Goal: Navigation & Orientation: Find specific page/section

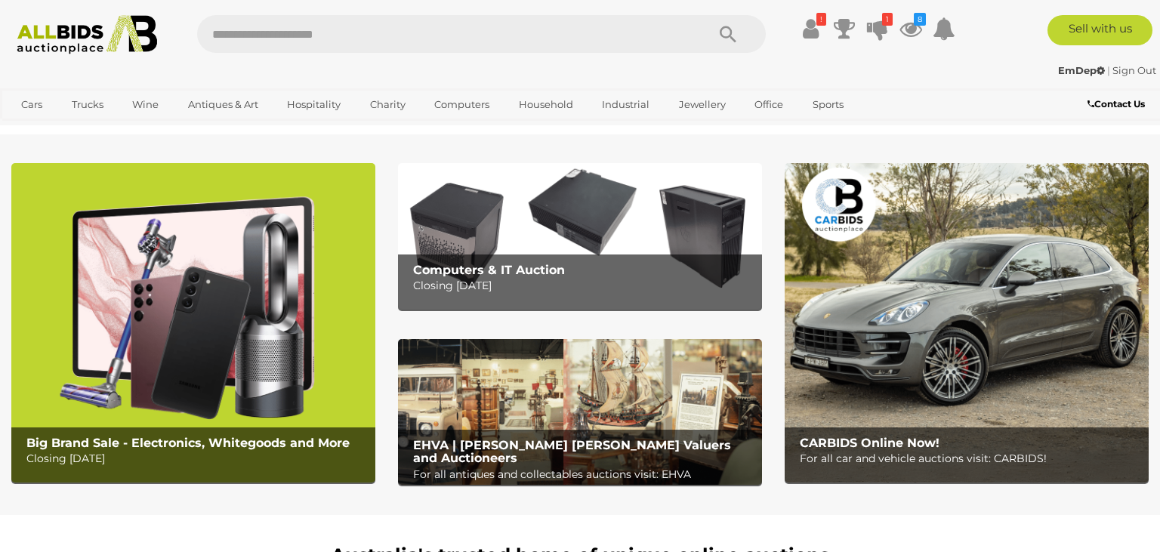
click at [878, 26] on icon at bounding box center [877, 28] width 21 height 27
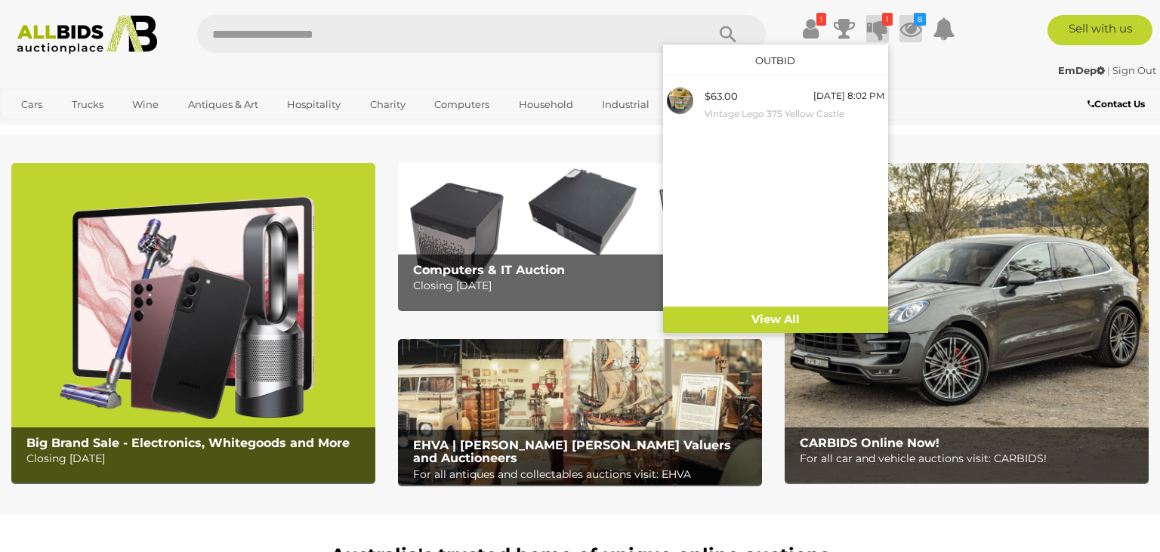
click at [911, 26] on icon at bounding box center [911, 28] width 23 height 27
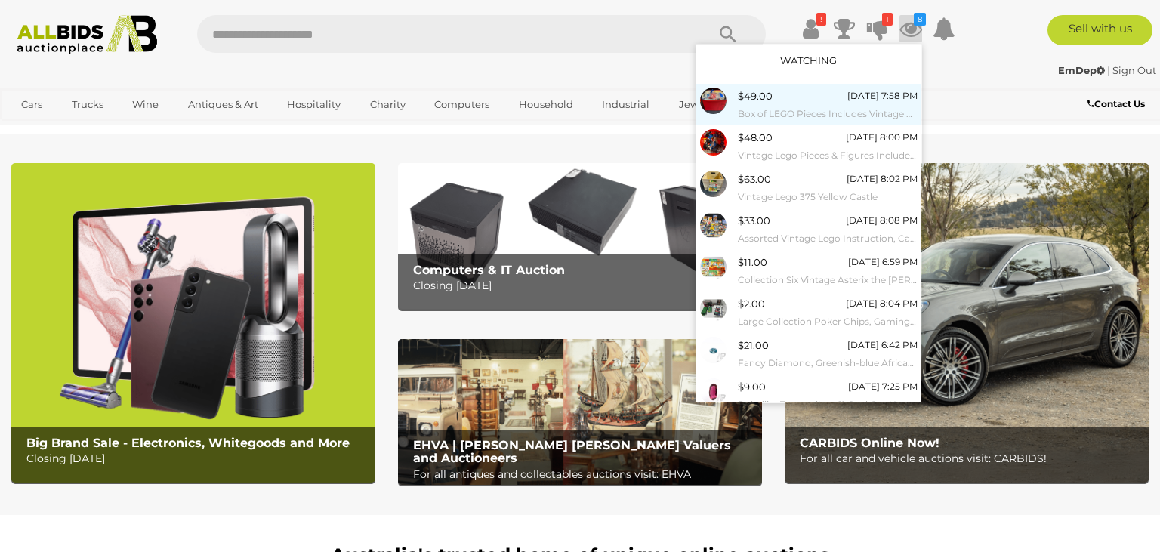
click at [754, 108] on small "Box of LEGO Pieces Includes Vintage Bits, Jango Fett (8011)" at bounding box center [828, 114] width 180 height 17
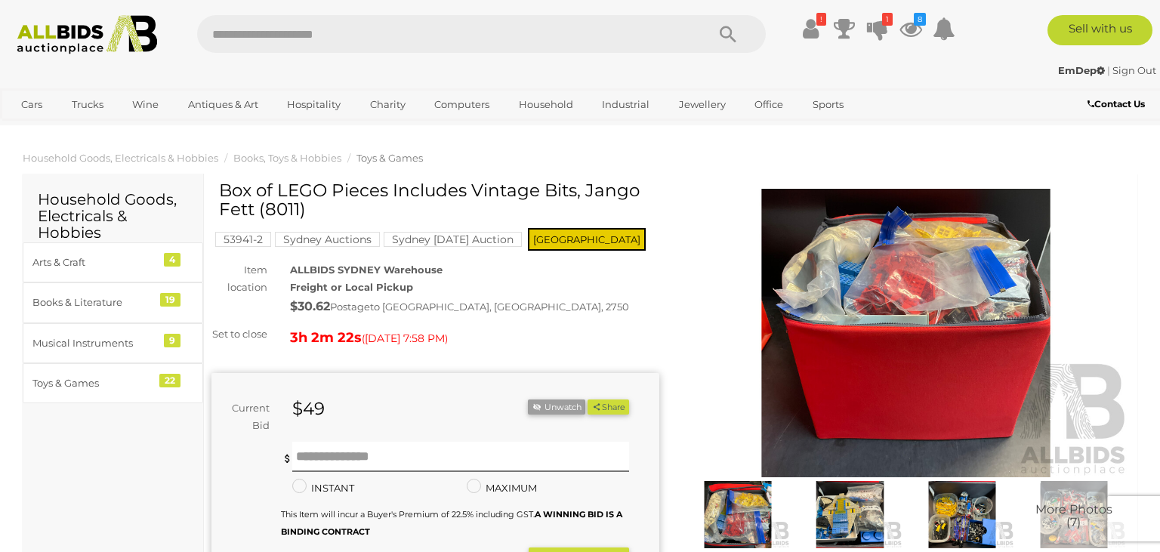
click at [868, 268] on img at bounding box center [906, 333] width 448 height 289
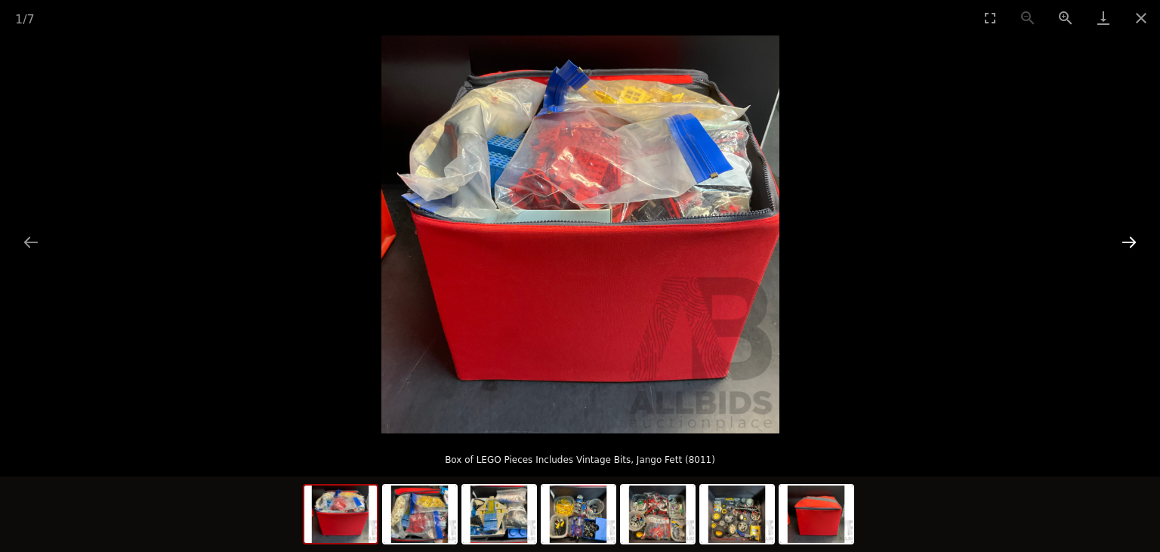
click at [1132, 243] on button "Next slide" at bounding box center [1130, 241] width 32 height 29
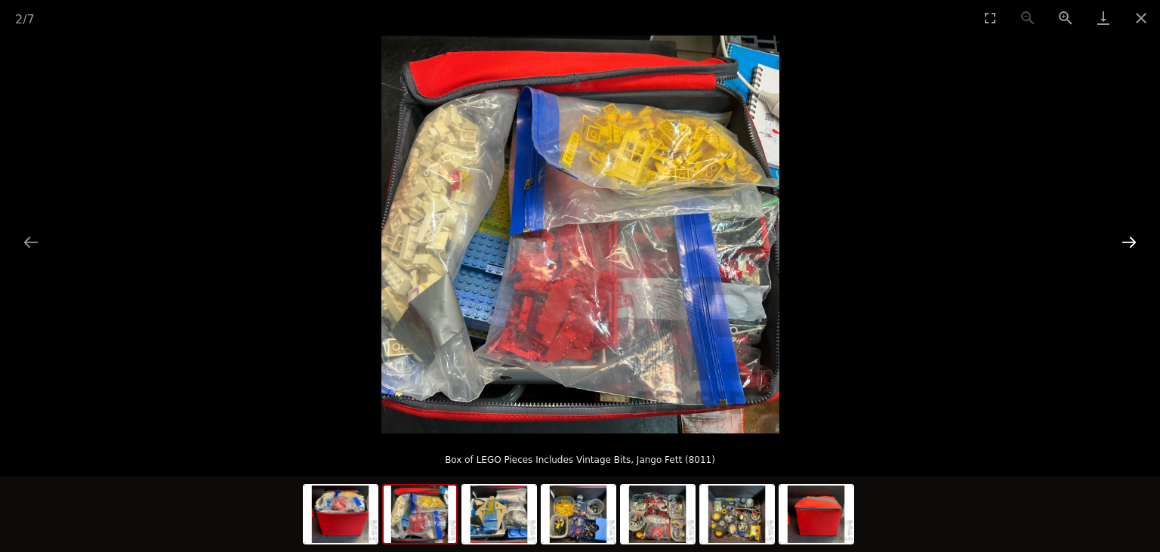
click at [1132, 243] on button "Next slide" at bounding box center [1130, 241] width 32 height 29
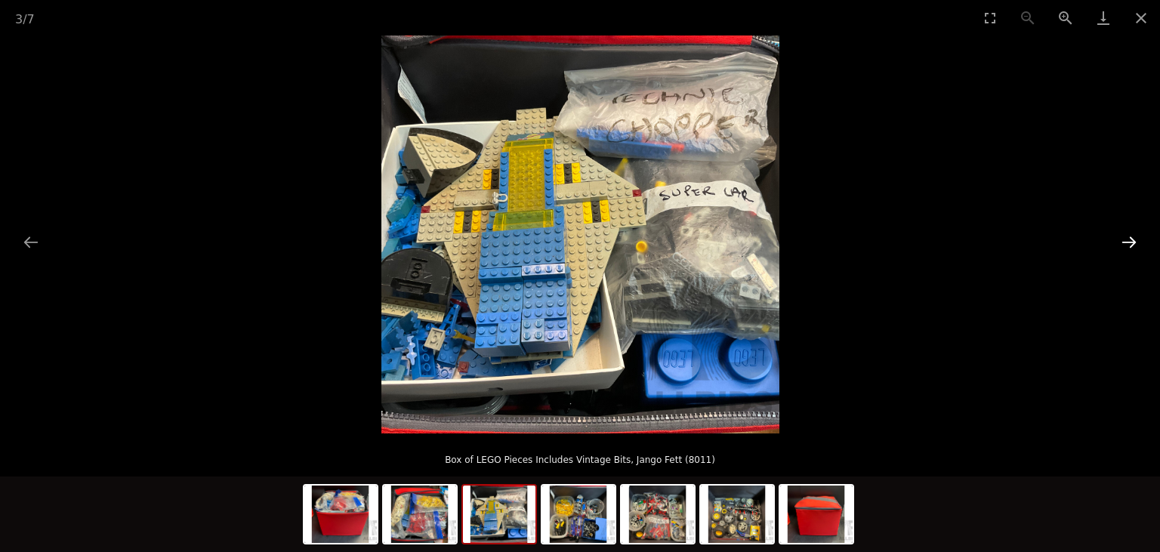
click at [1132, 243] on button "Next slide" at bounding box center [1130, 241] width 32 height 29
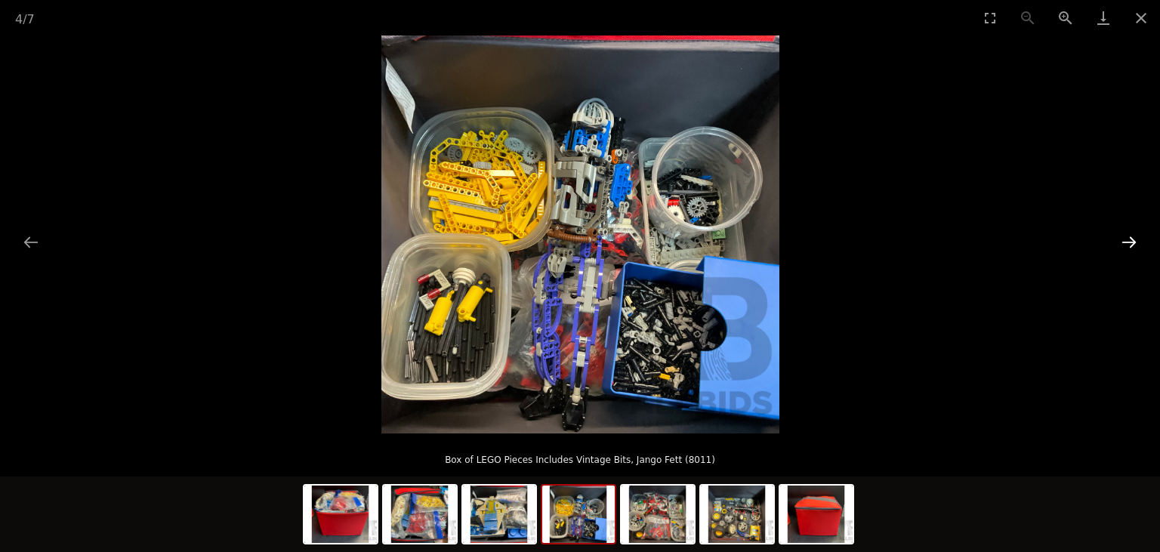
click at [1130, 243] on button "Next slide" at bounding box center [1130, 241] width 32 height 29
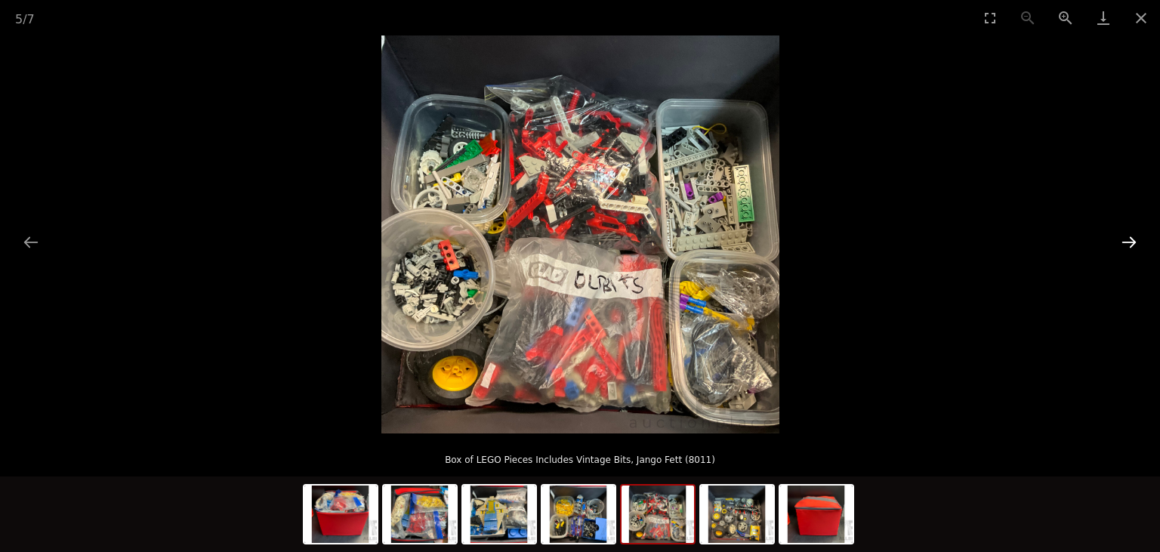
click at [1130, 243] on button "Next slide" at bounding box center [1130, 241] width 32 height 29
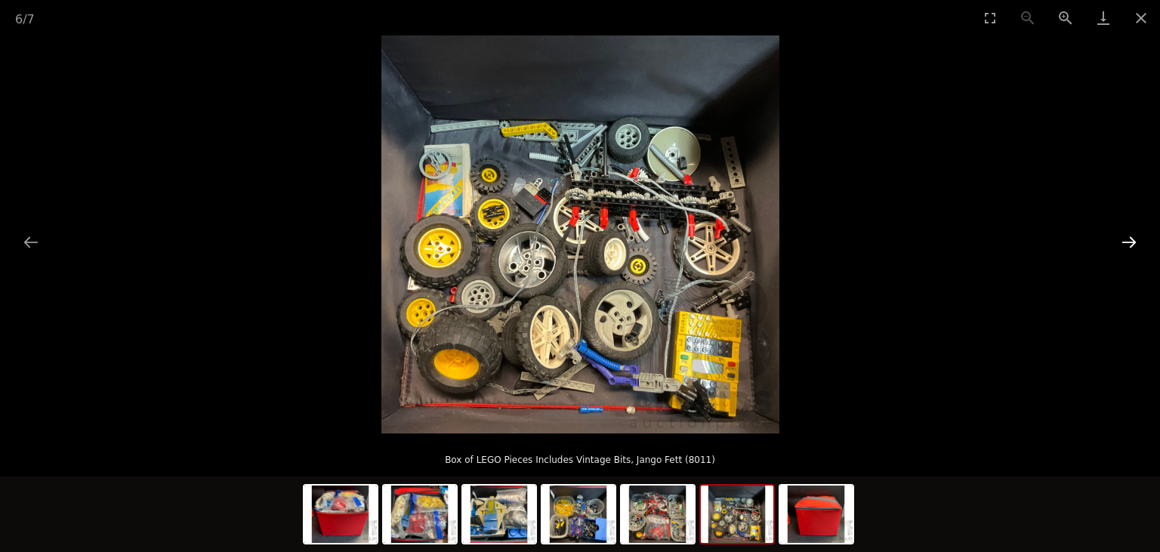
click at [1130, 243] on button "Next slide" at bounding box center [1130, 241] width 32 height 29
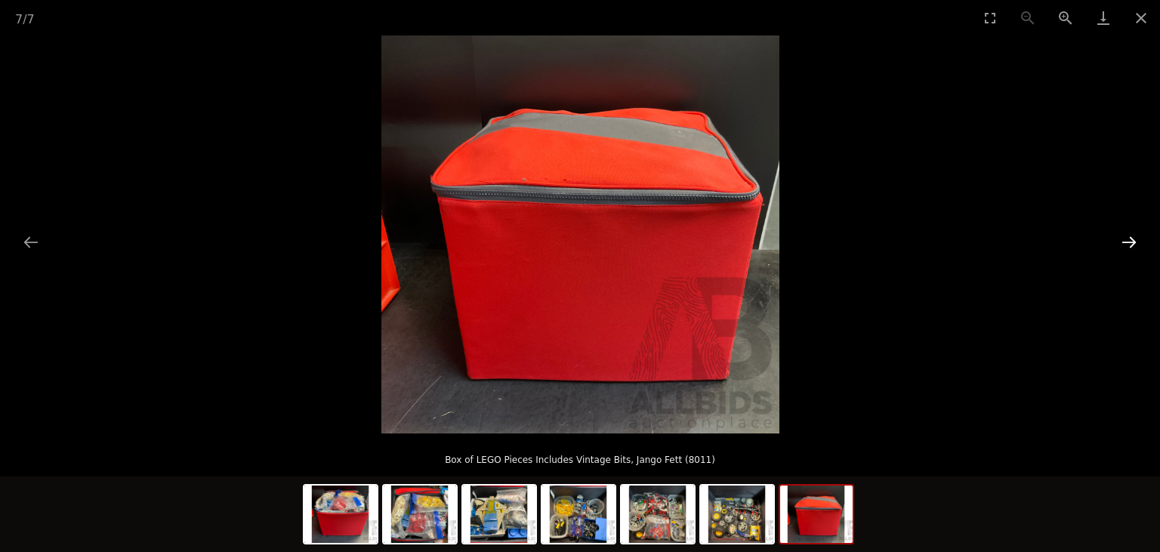
click at [1135, 245] on button "Next slide" at bounding box center [1130, 241] width 32 height 29
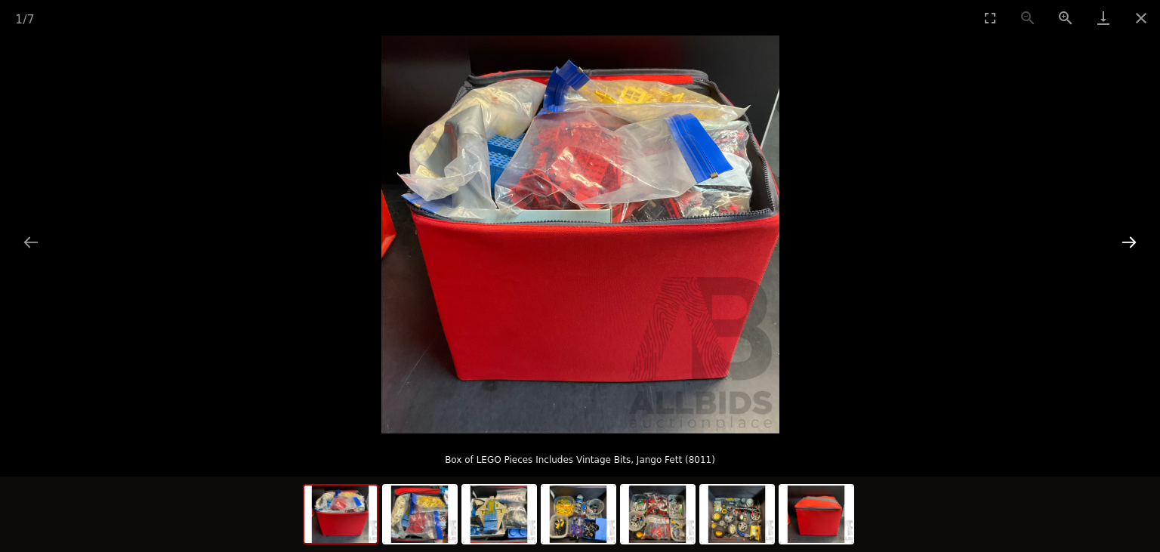
click at [1135, 244] on button "Next slide" at bounding box center [1130, 241] width 32 height 29
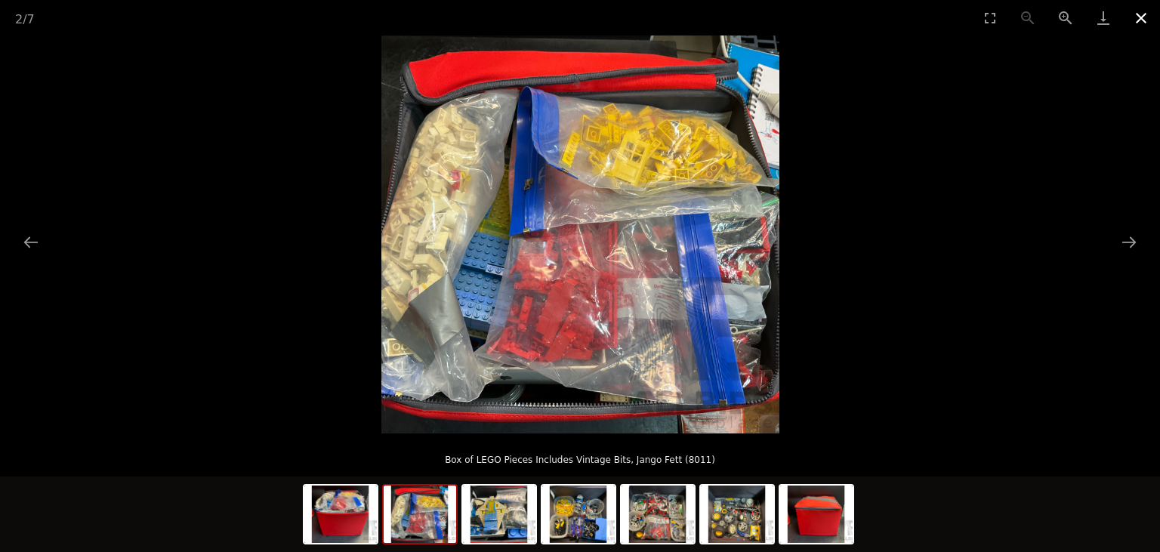
click at [1138, 14] on button "Close gallery" at bounding box center [1142, 18] width 38 height 36
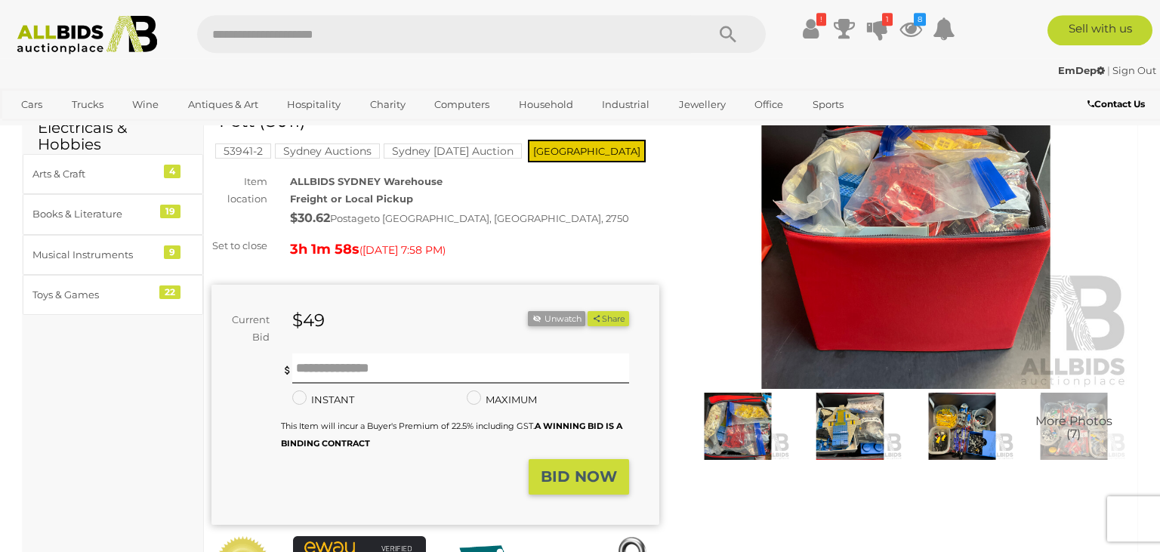
scroll to position [79, 0]
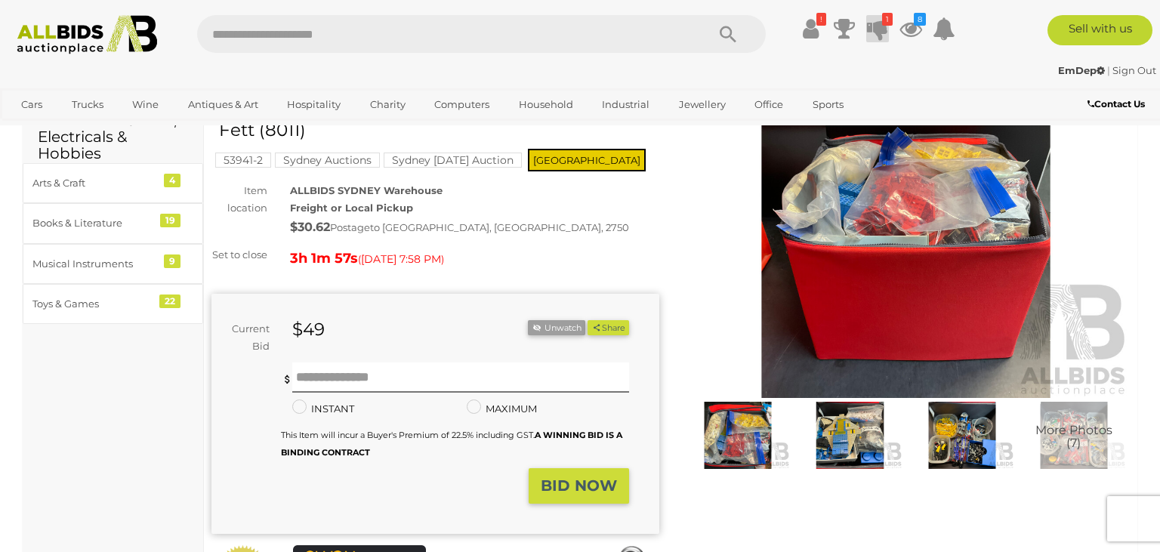
click at [886, 26] on icon at bounding box center [877, 28] width 21 height 27
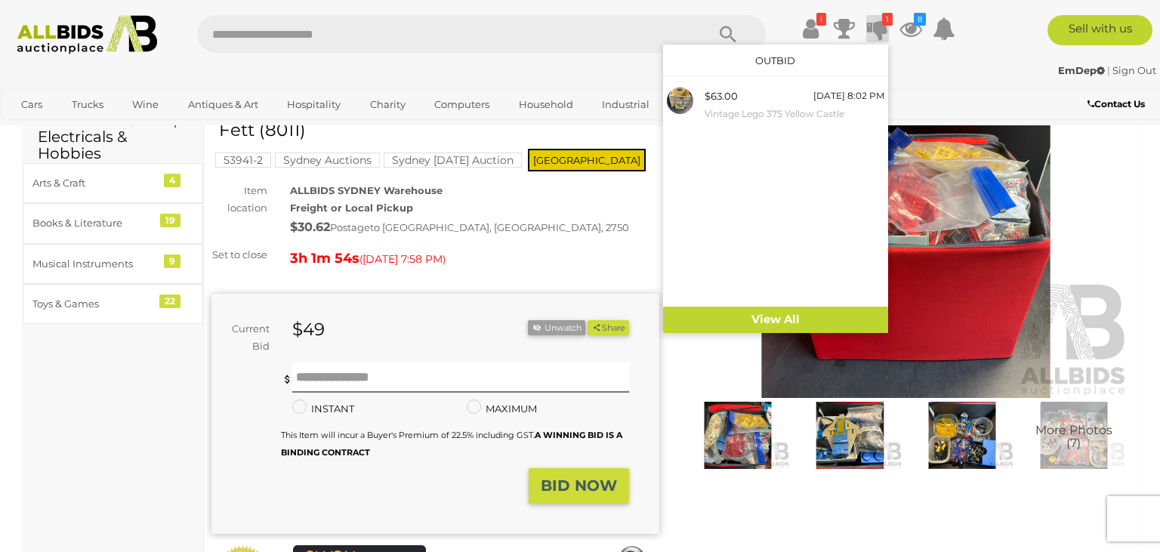
click at [324, 29] on input "text" at bounding box center [444, 34] width 494 height 38
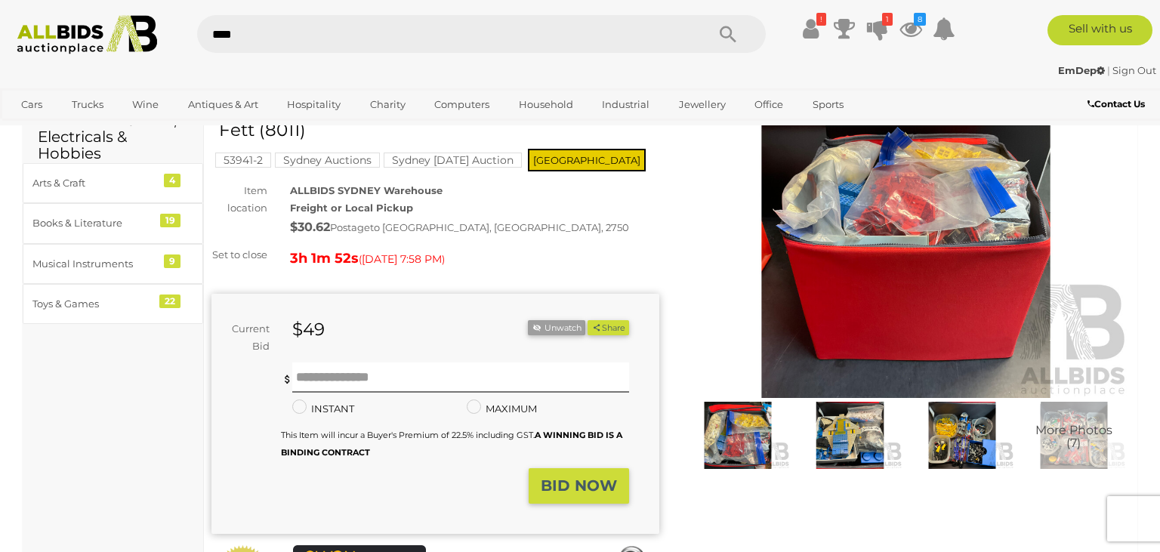
type input "*****"
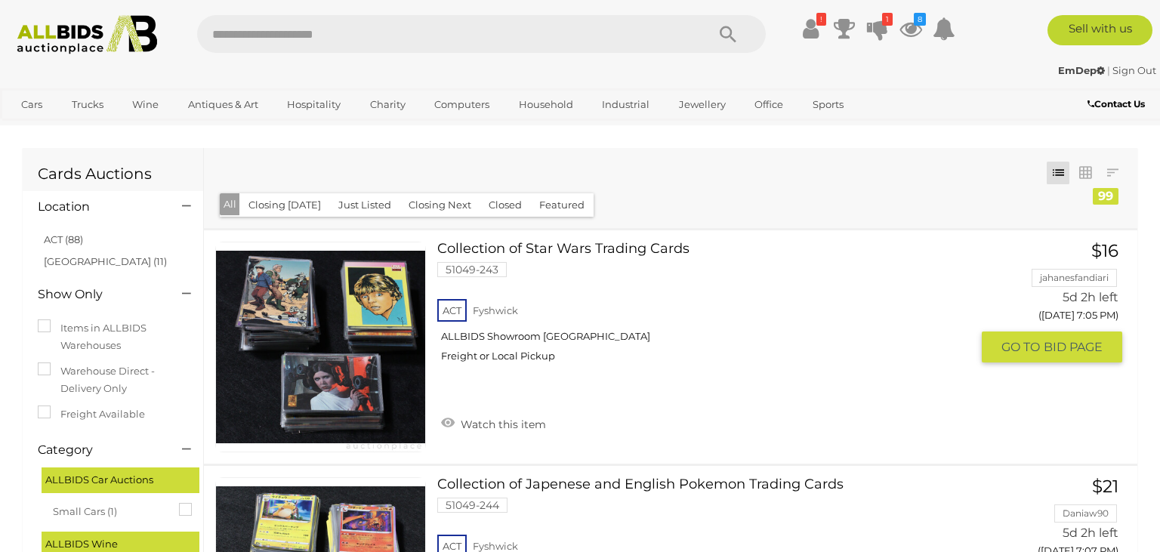
click at [495, 251] on link "Collection of Star Wars Trading Cards 51049-243 ACT Fyshwick ALLBIDS Showroom F…" at bounding box center [710, 308] width 522 height 132
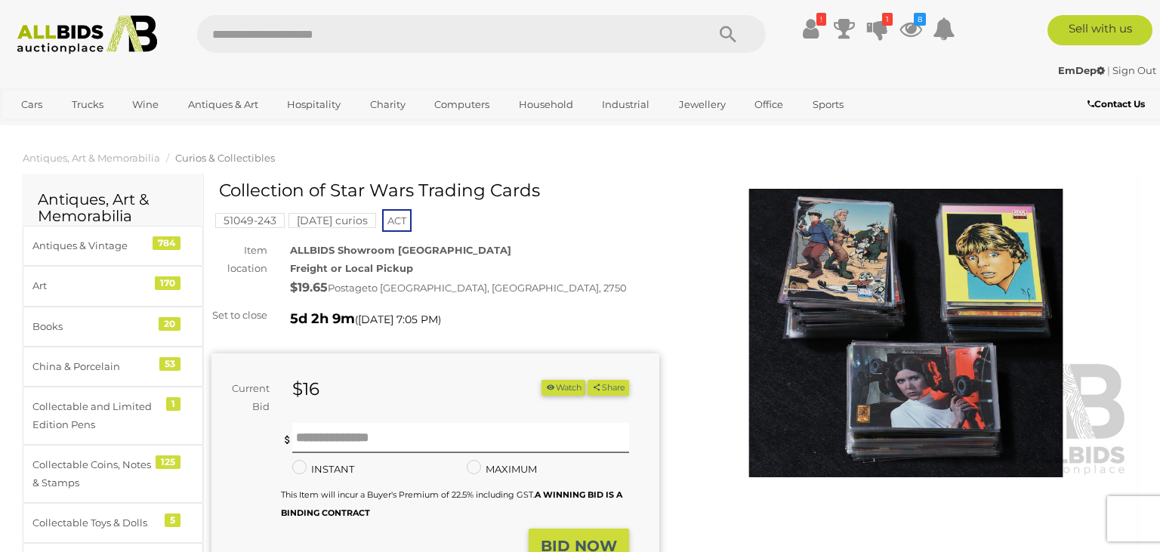
click at [850, 328] on img at bounding box center [906, 333] width 448 height 289
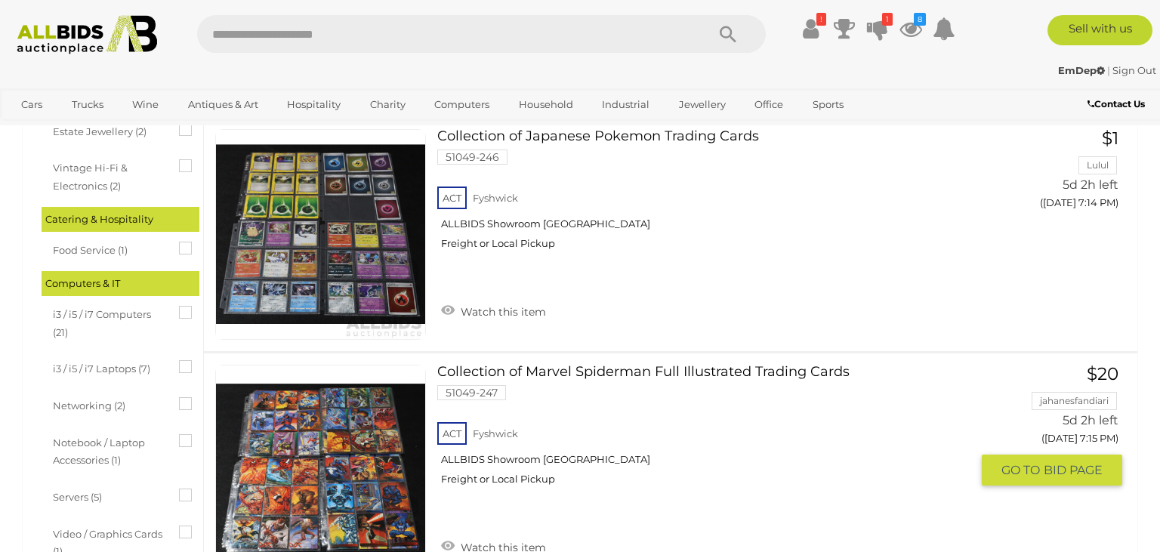
scroll to position [877, 0]
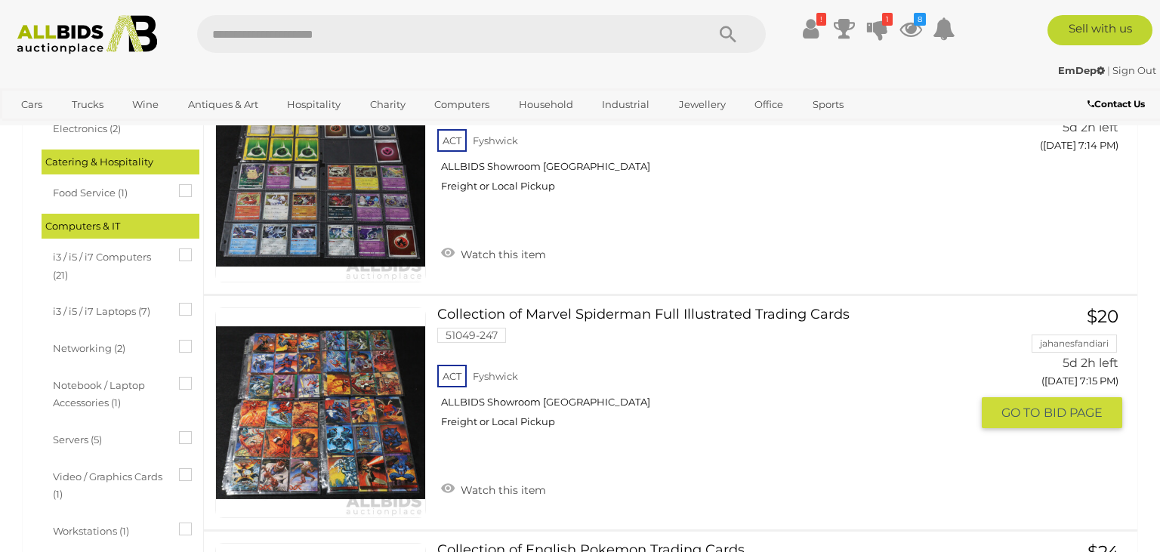
click at [359, 364] on link at bounding box center [320, 412] width 211 height 211
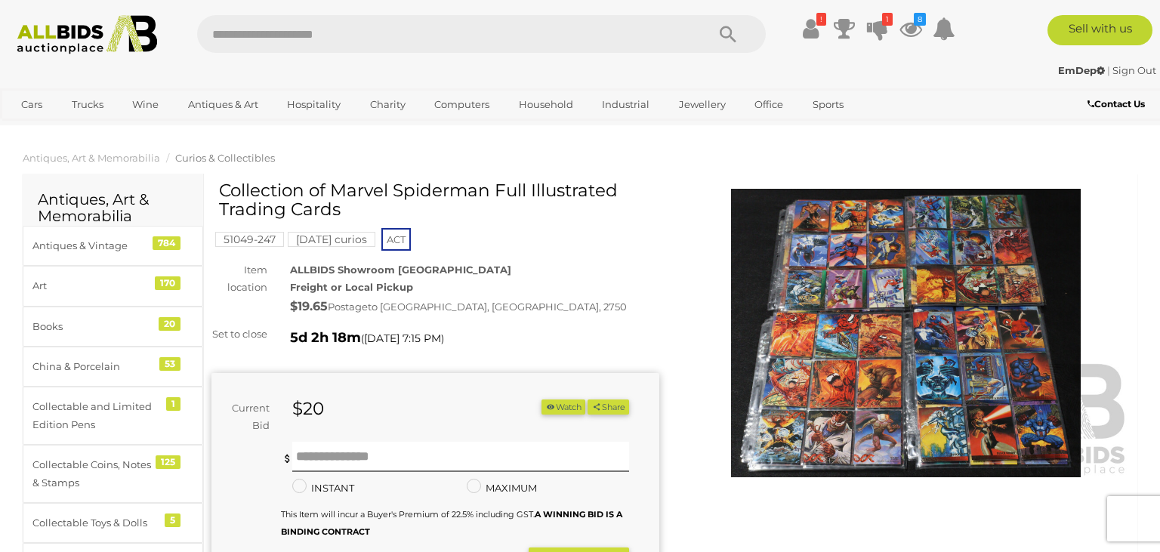
click at [883, 327] on img at bounding box center [906, 333] width 448 height 289
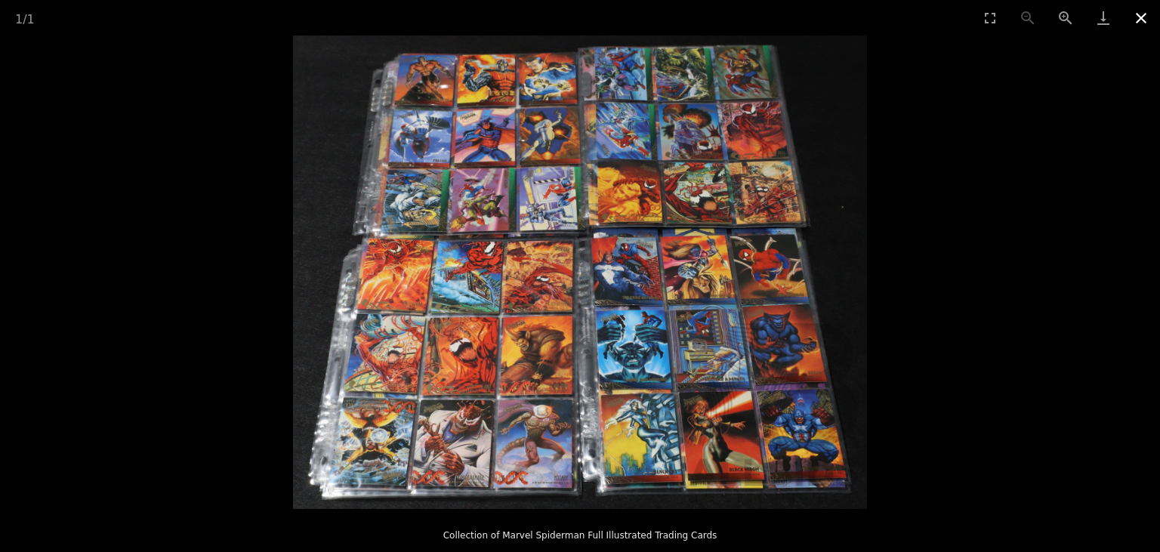
click at [1136, 22] on button "Close gallery" at bounding box center [1142, 18] width 38 height 36
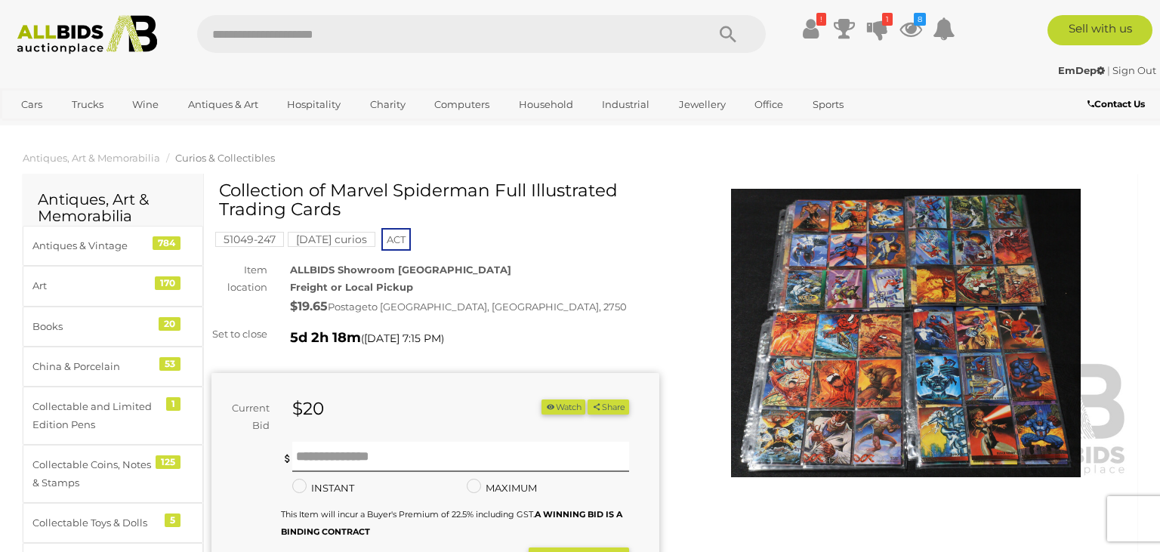
click at [923, 334] on img at bounding box center [906, 333] width 448 height 289
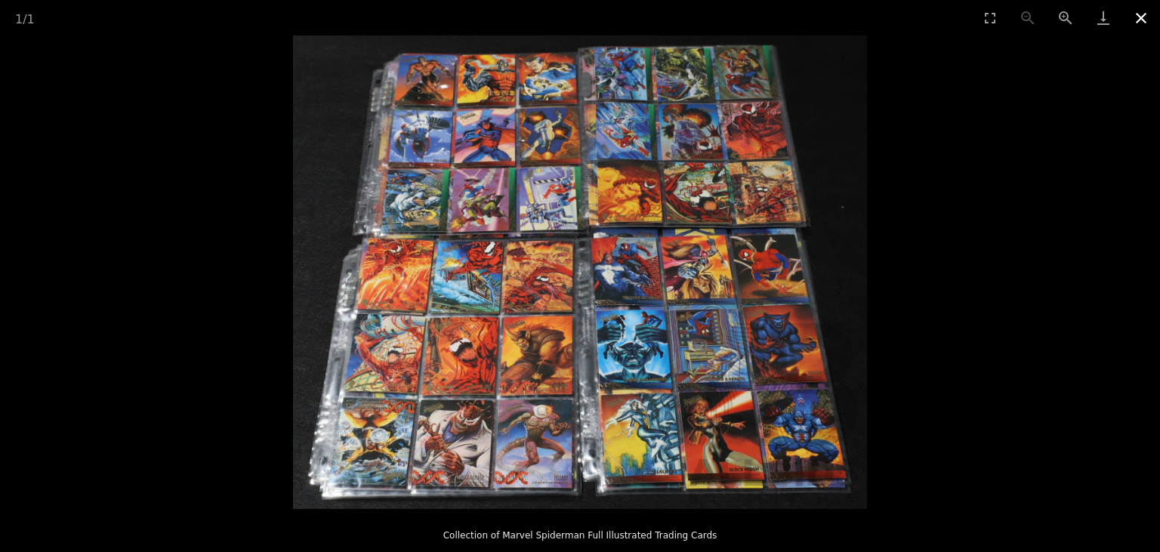
click at [1132, 20] on button "Close gallery" at bounding box center [1142, 18] width 38 height 36
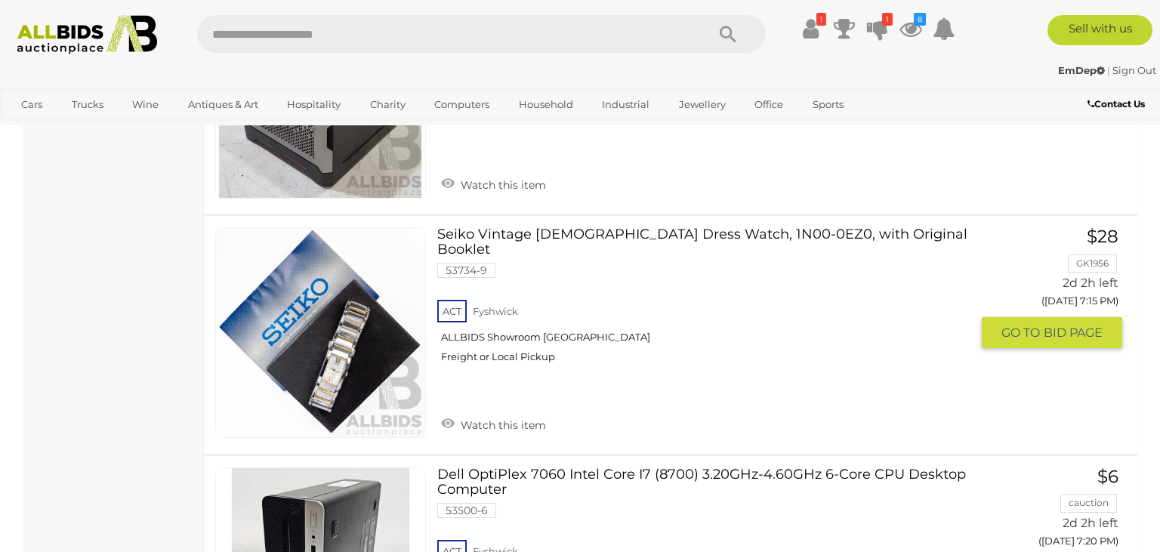
scroll to position [6278, 0]
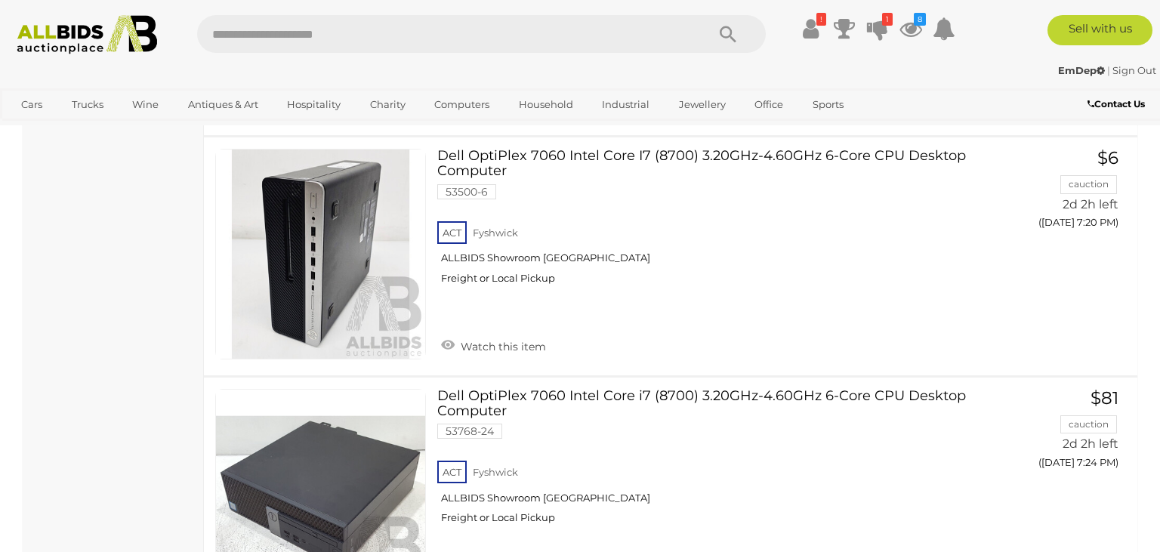
click at [353, 37] on input "text" at bounding box center [444, 34] width 494 height 38
type input "*****"
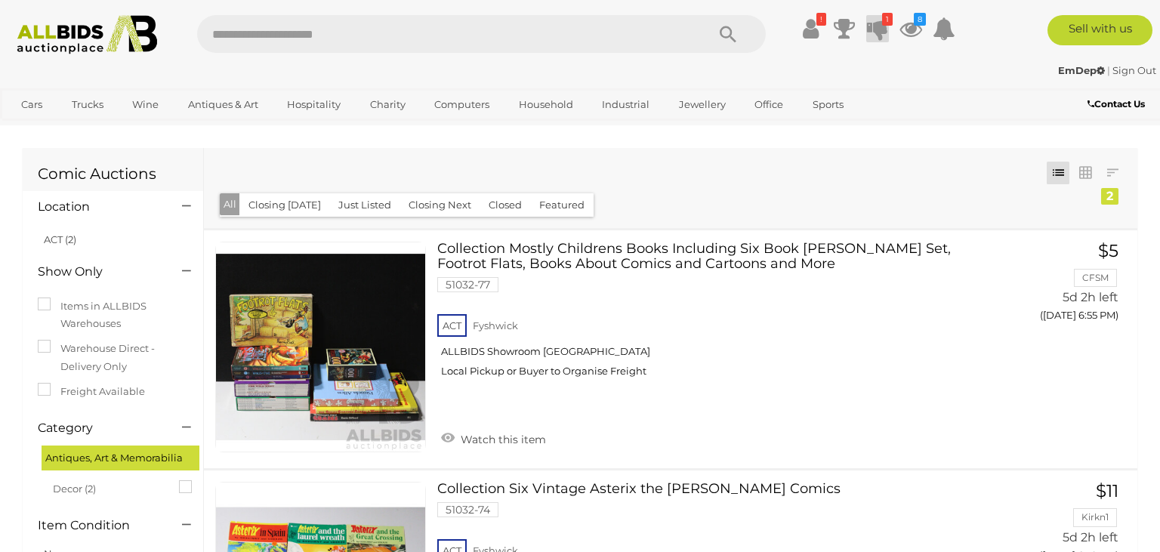
click at [885, 33] on icon at bounding box center [877, 28] width 21 height 27
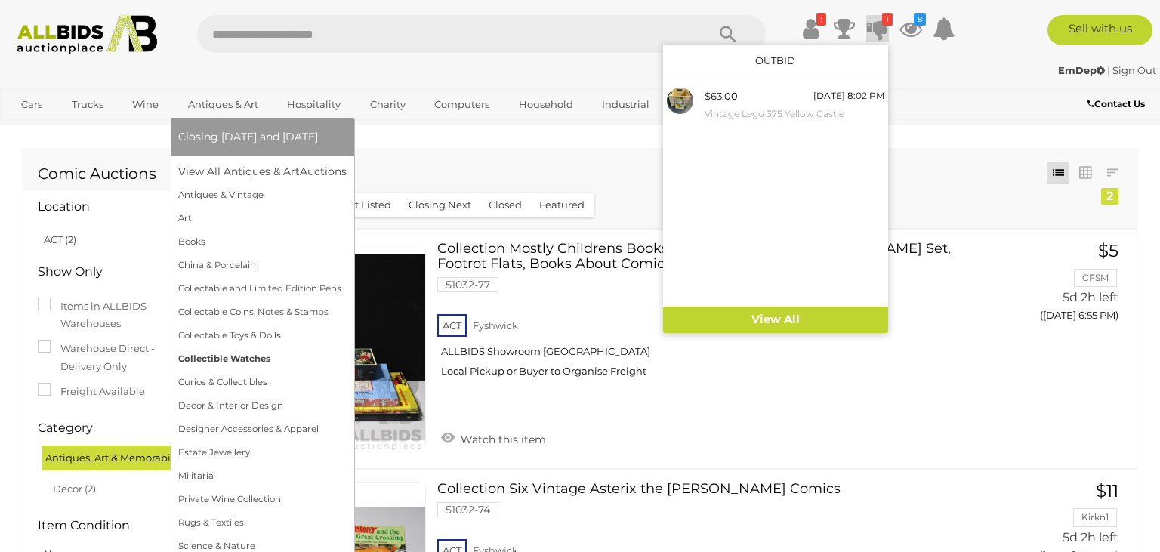
click at [235, 361] on link "Collectible Watches" at bounding box center [262, 359] width 168 height 23
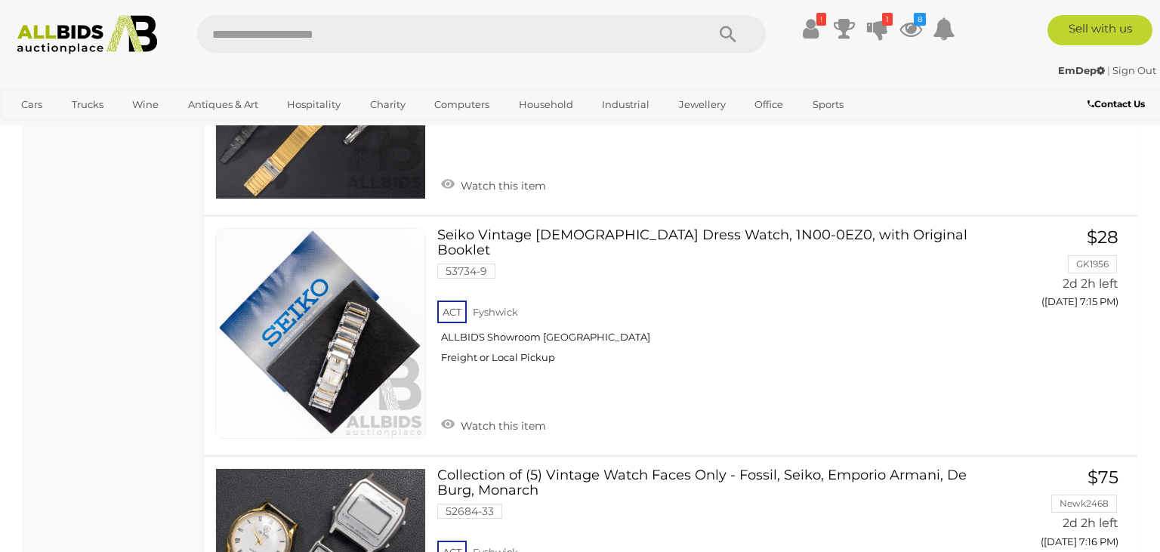
scroll to position [10131, 0]
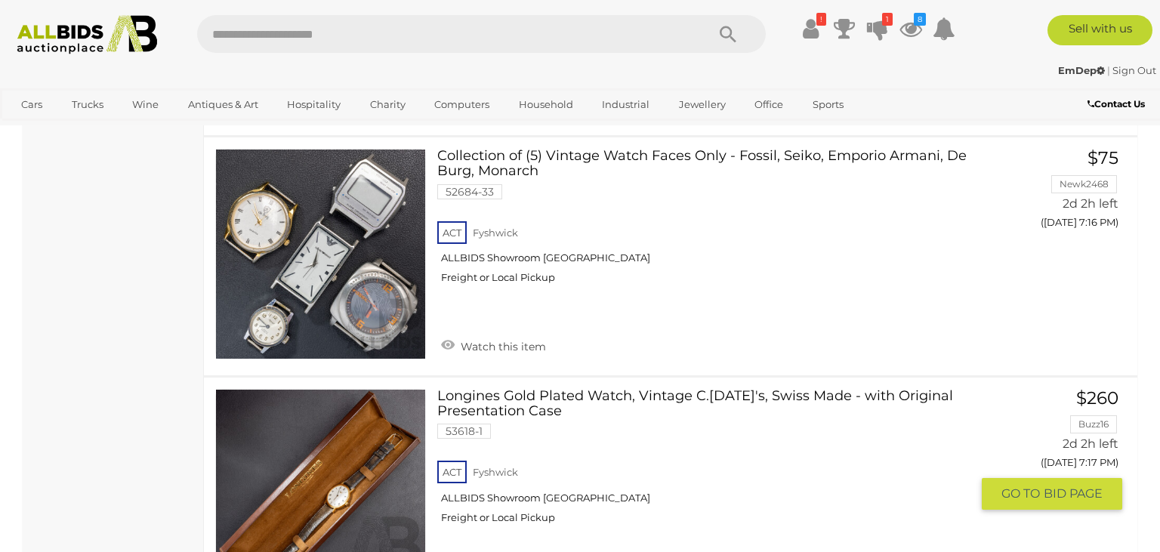
click at [355, 418] on link at bounding box center [320, 494] width 211 height 211
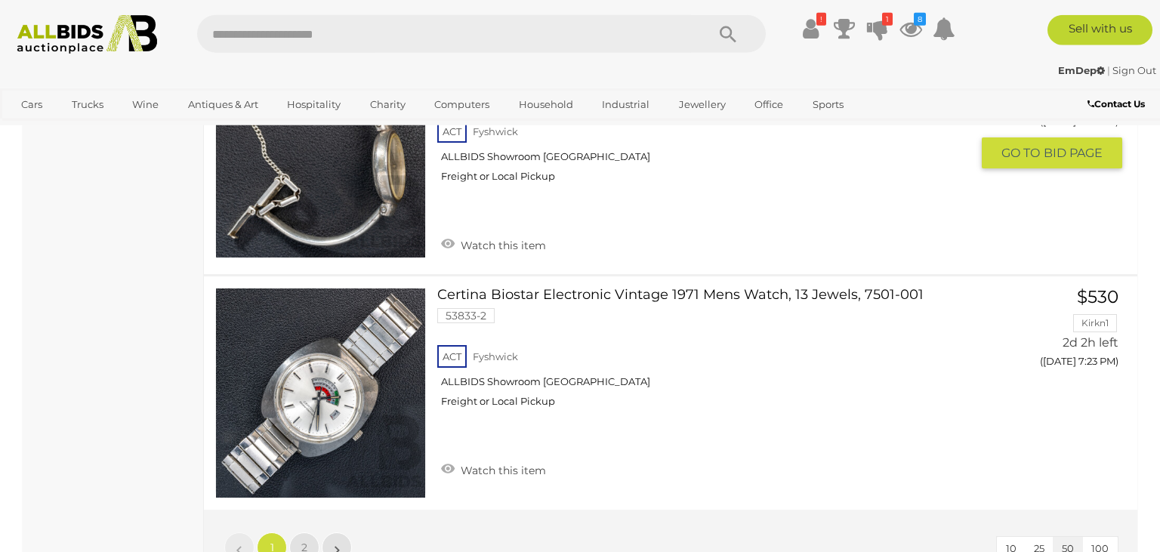
scroll to position [11722, 0]
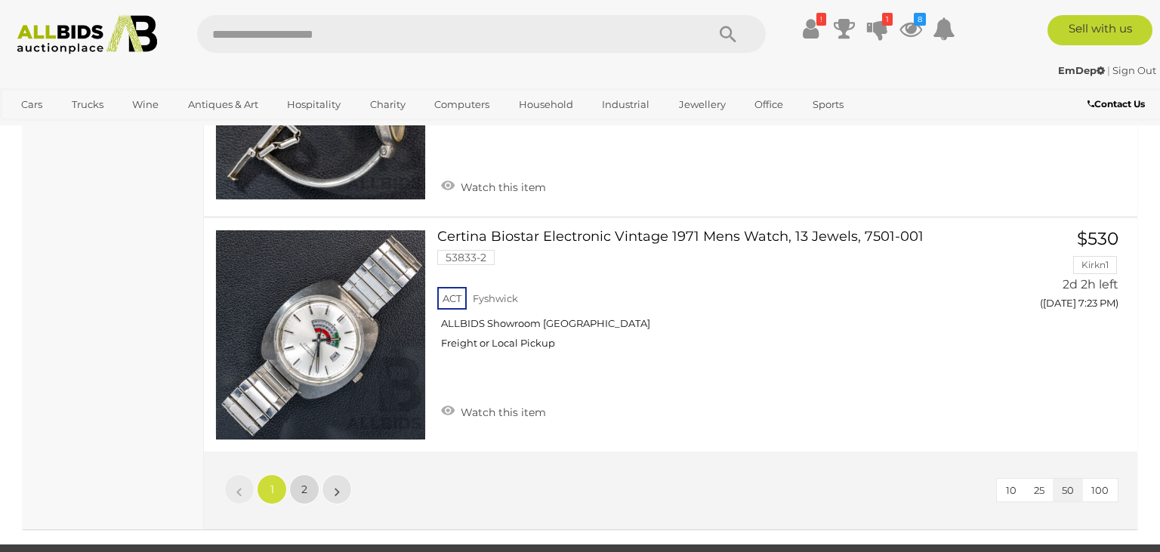
click at [302, 483] on span "2" at bounding box center [304, 490] width 6 height 14
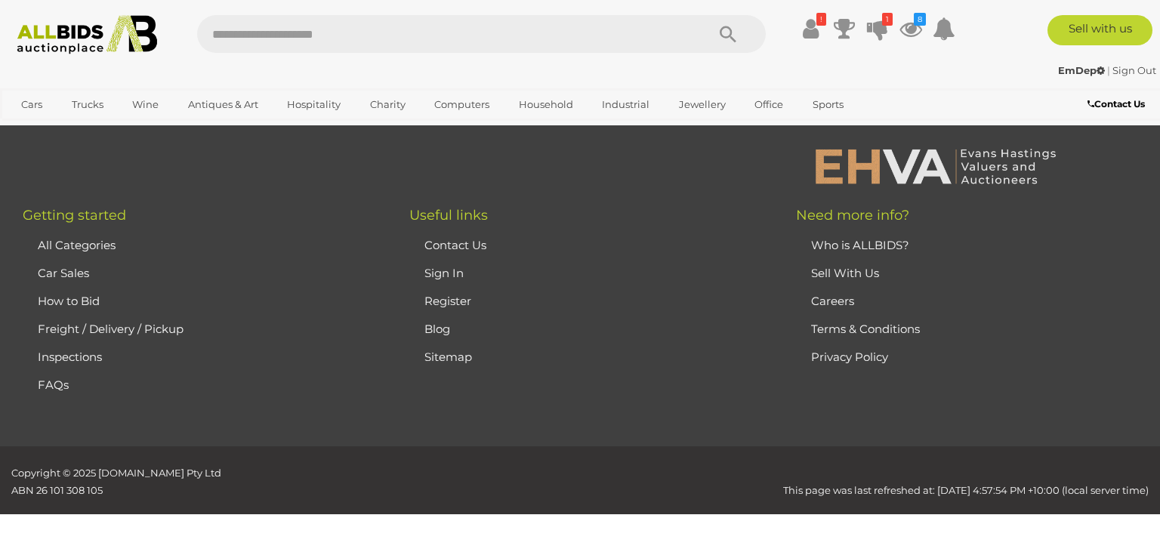
scroll to position [99, 0]
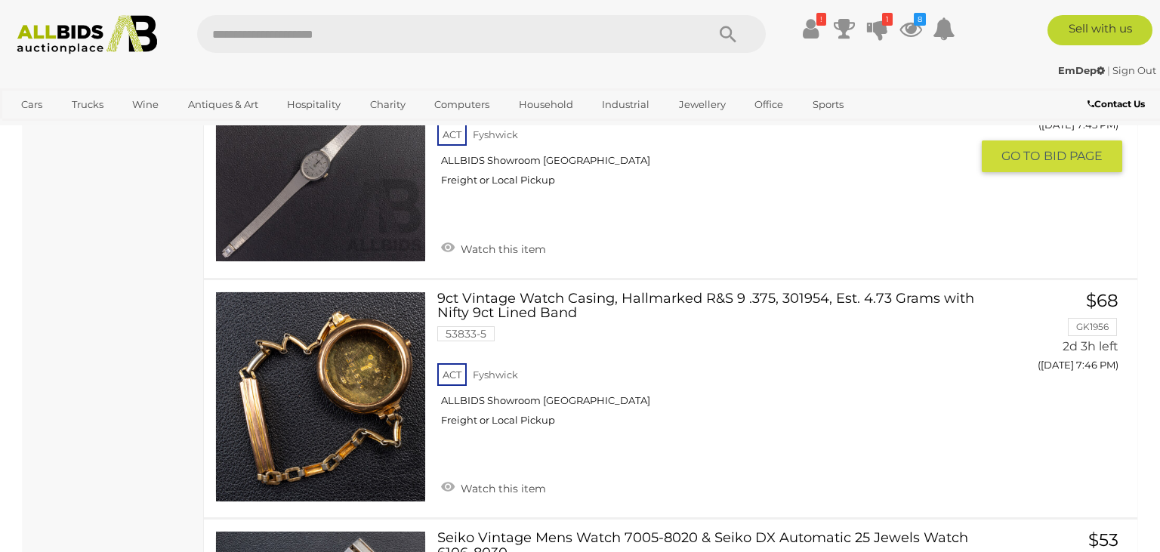
scroll to position [4327, 0]
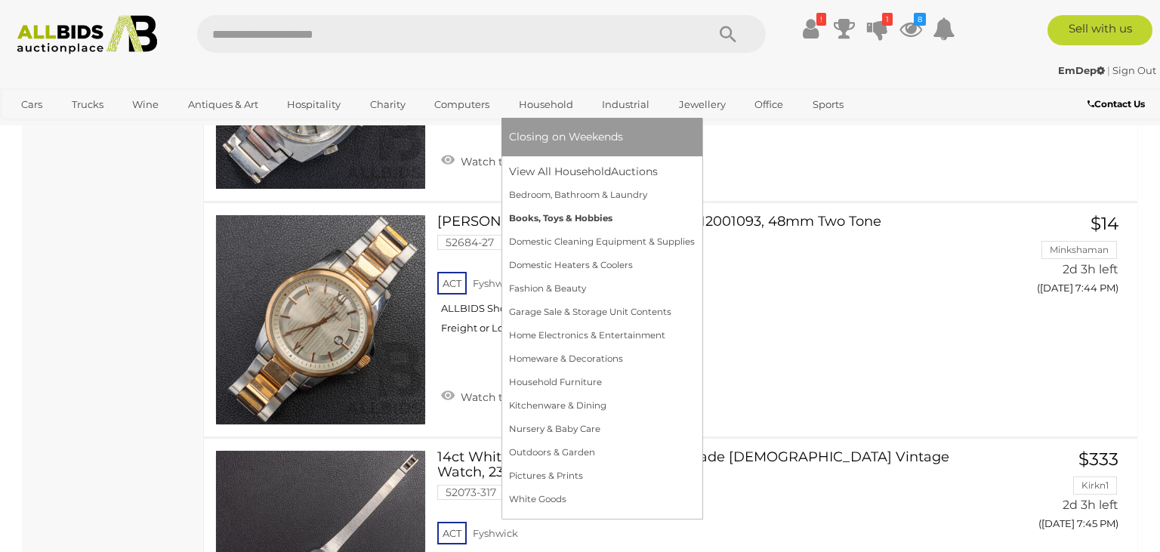
click at [567, 214] on link "Books, Toys & Hobbies" at bounding box center [602, 218] width 186 height 23
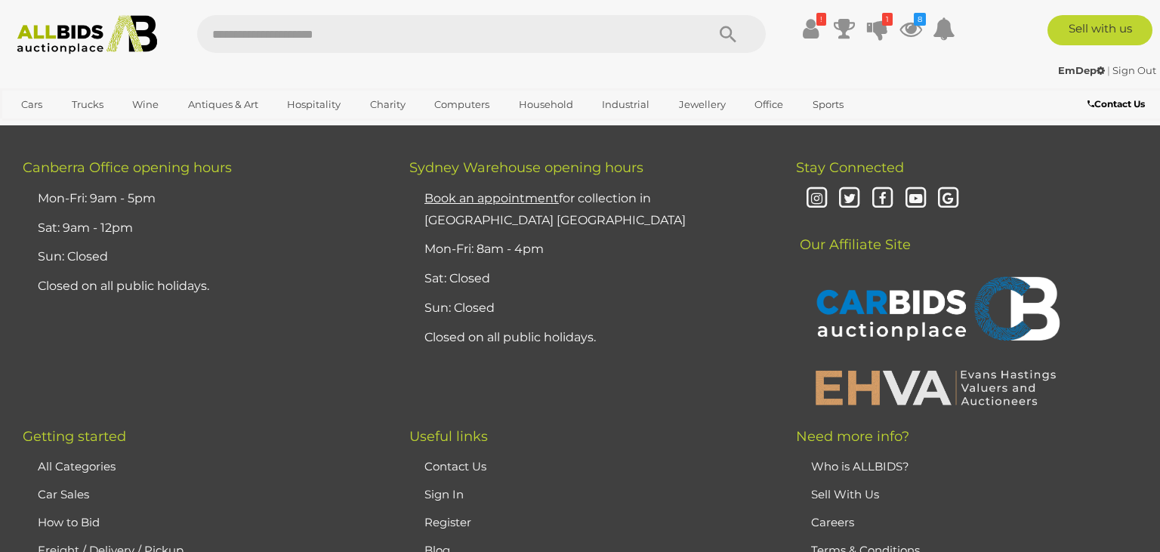
scroll to position [11806, 0]
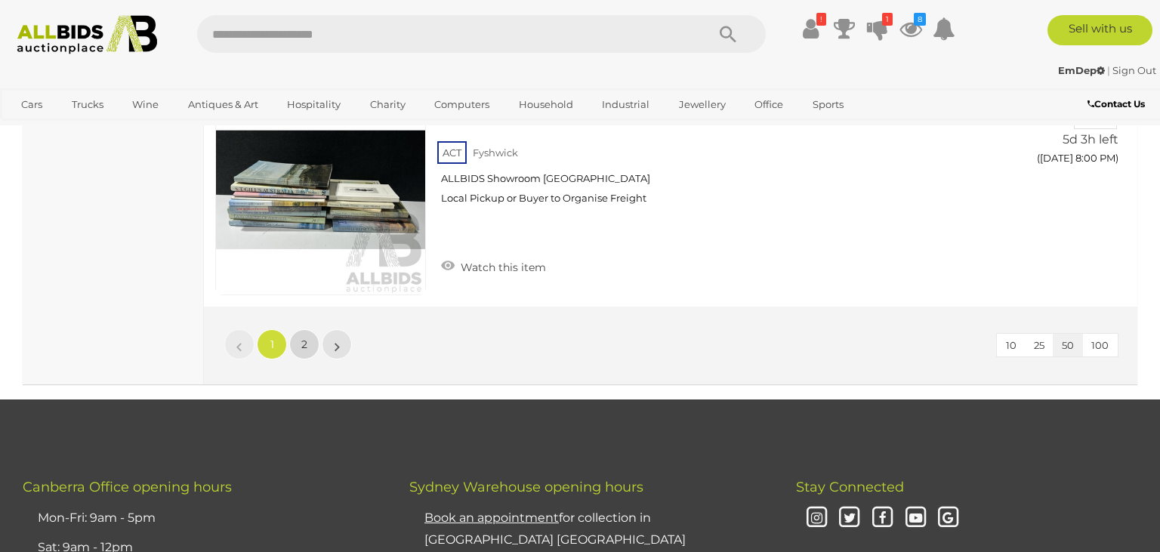
click at [301, 329] on link "2" at bounding box center [304, 344] width 30 height 30
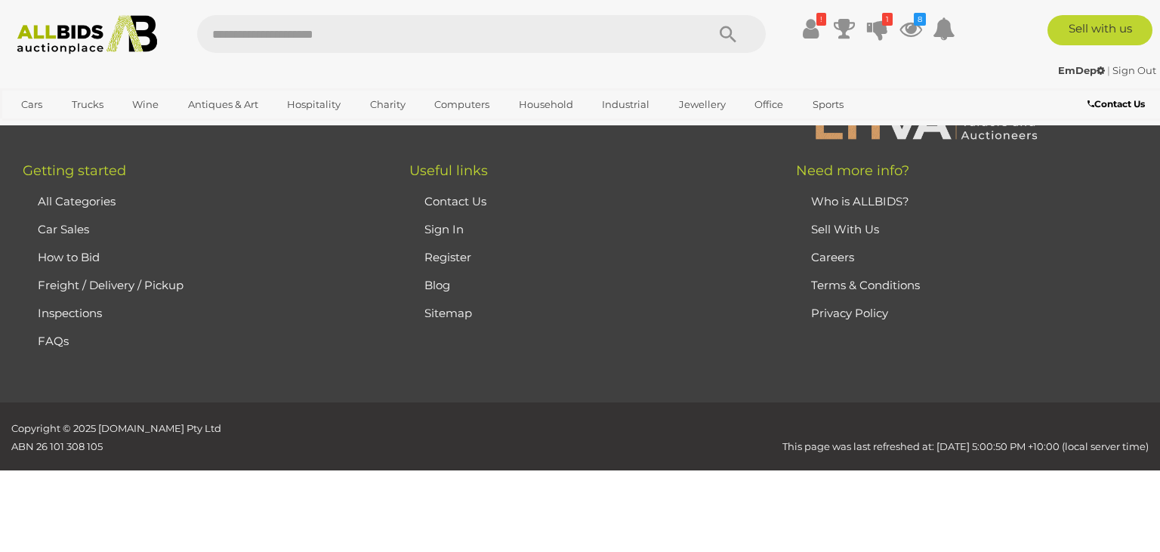
scroll to position [99, 0]
